Goal: Task Accomplishment & Management: Complete application form

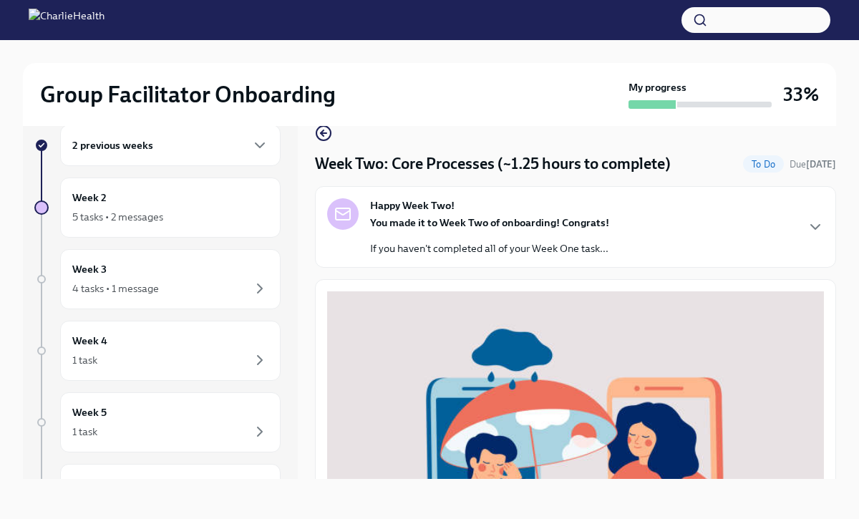
scroll to position [478, 0]
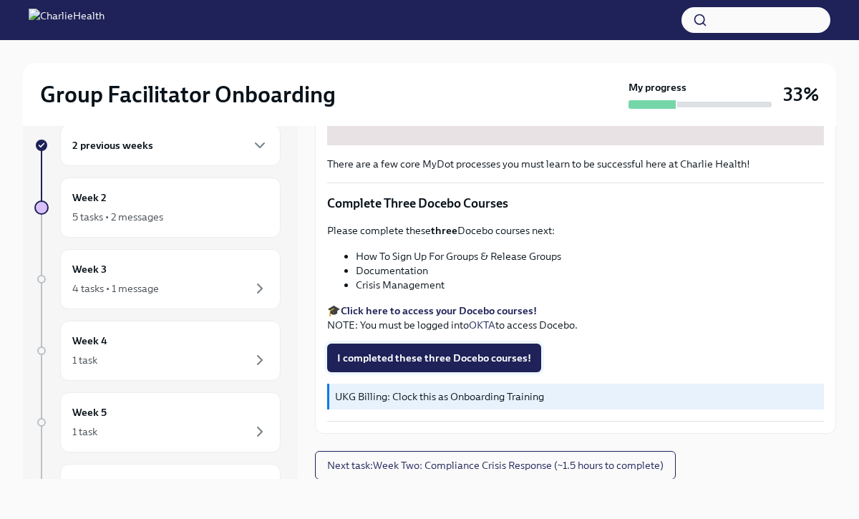
click at [453, 354] on span "I completed these three Docebo courses!" at bounding box center [434, 358] width 194 height 14
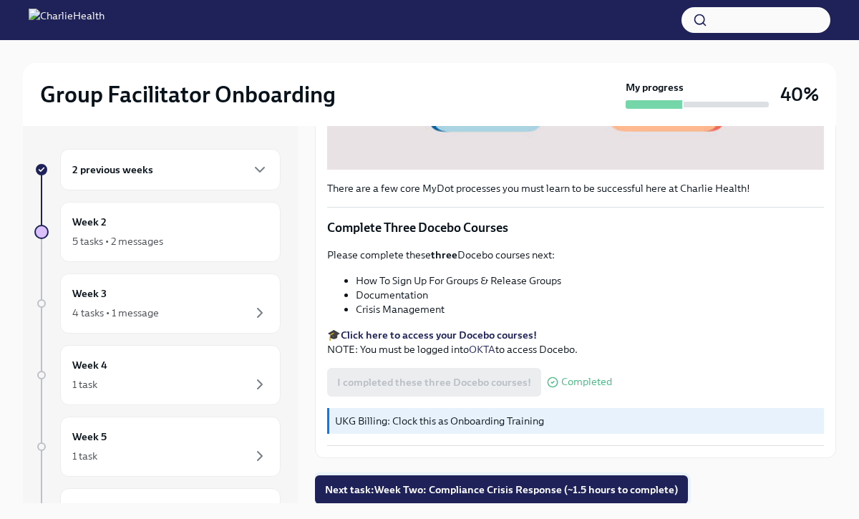
click at [513, 485] on span "Next task : Week Two: Compliance Crisis Response (~1.5 hours to complete)" at bounding box center [501, 490] width 353 height 14
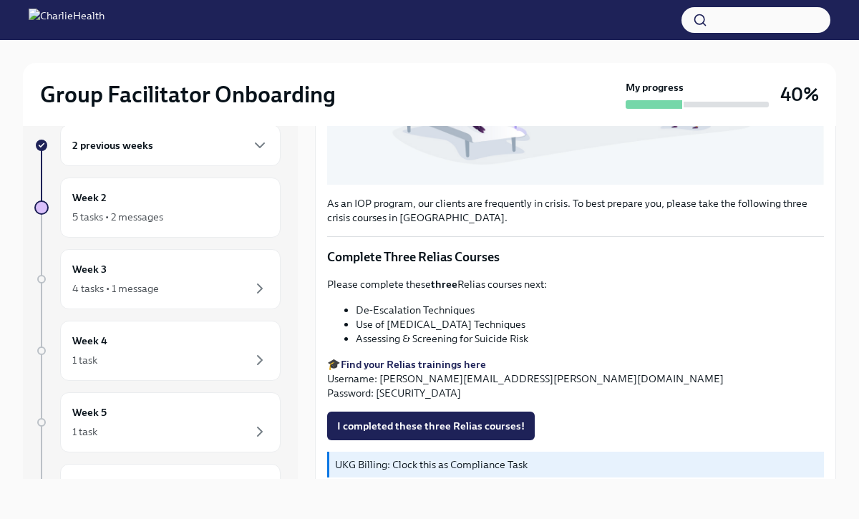
scroll to position [427, 0]
click at [385, 420] on span "I completed these three Relias courses!" at bounding box center [431, 425] width 188 height 14
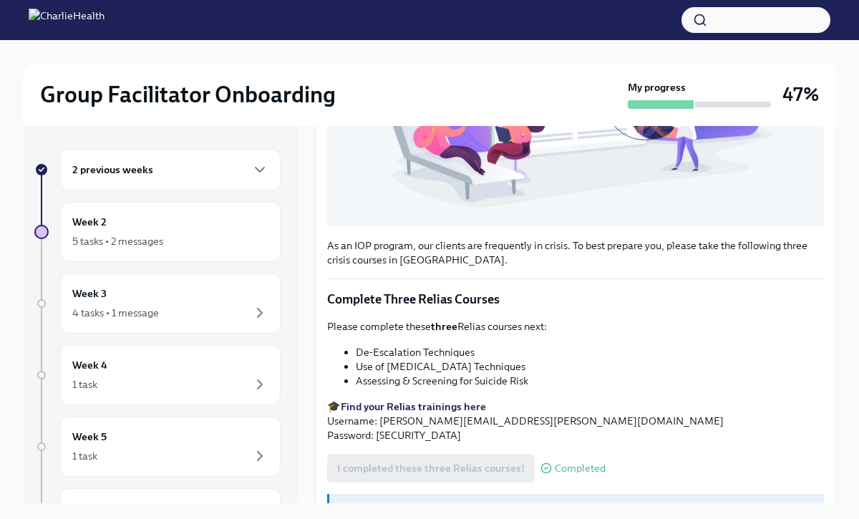
scroll to position [449, 0]
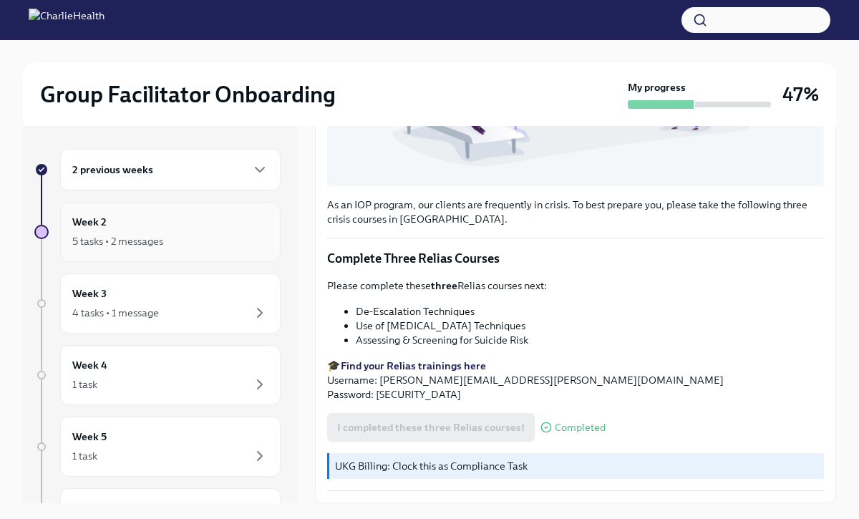
click at [158, 236] on div "5 tasks • 2 messages" at bounding box center [117, 241] width 91 height 14
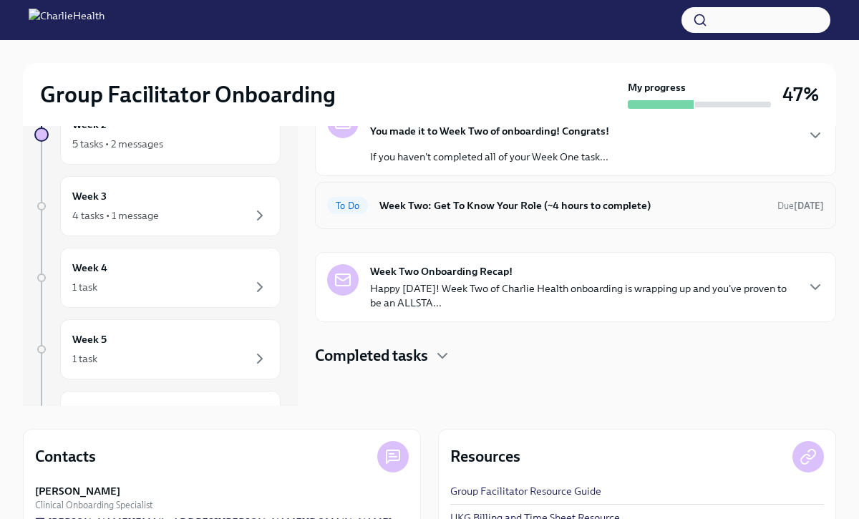
click at [448, 206] on h6 "Week Two: Get To Know Your Role (~4 hours to complete)" at bounding box center [573, 206] width 387 height 16
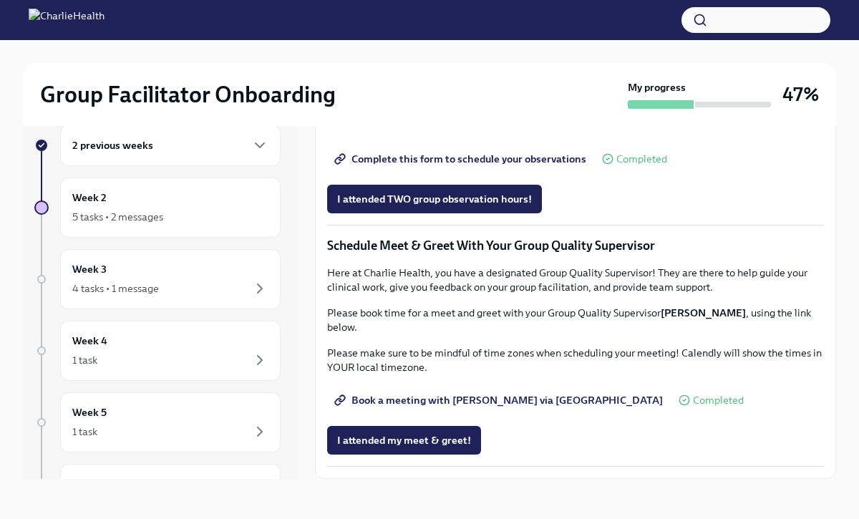
scroll to position [1263, 0]
